Goal: Task Accomplishment & Management: Use online tool/utility

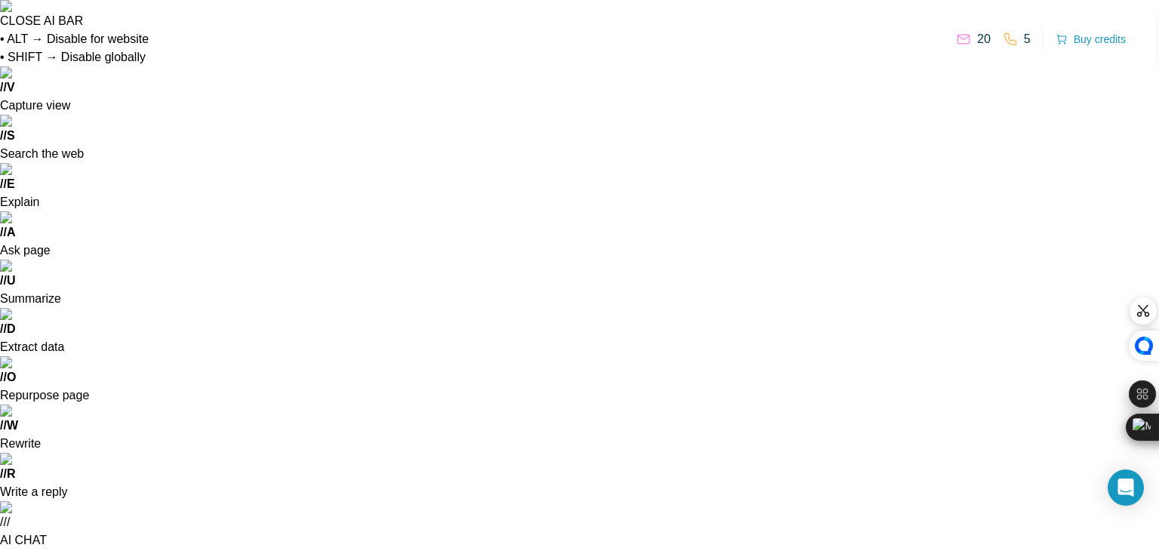
click at [1125, 478] on div "Open Intercom Messenger" at bounding box center [1127, 488] width 40 height 40
